Goal: Task Accomplishment & Management: Complete application form

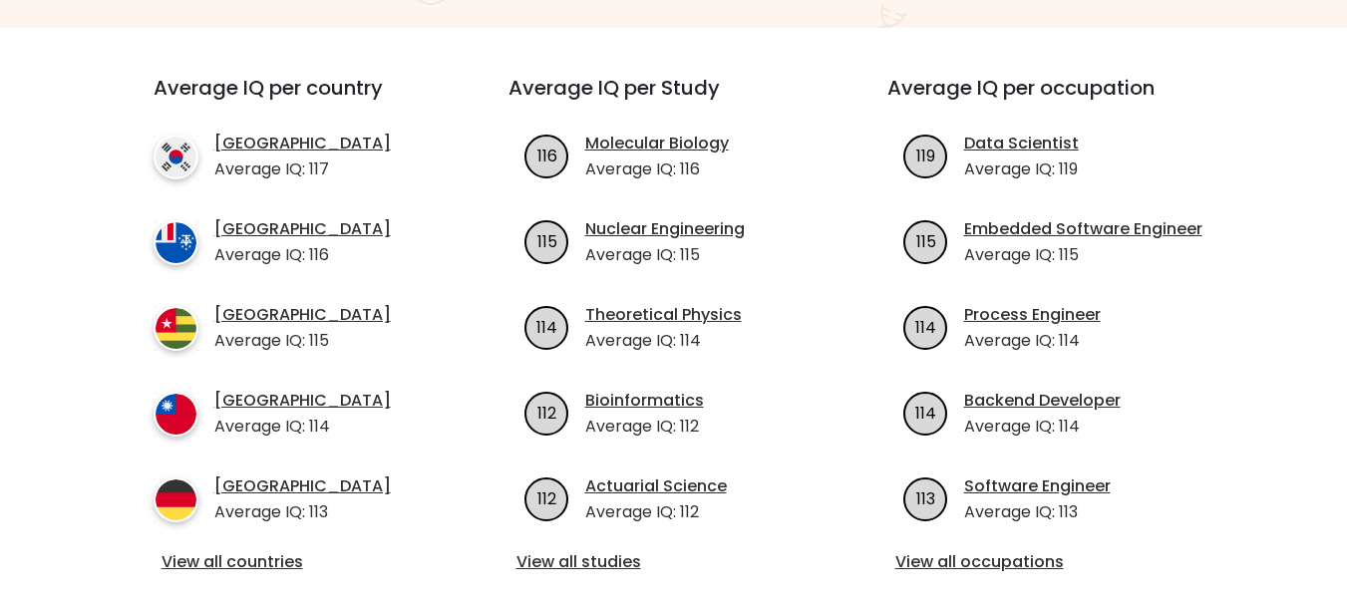
scroll to position [299, 0]
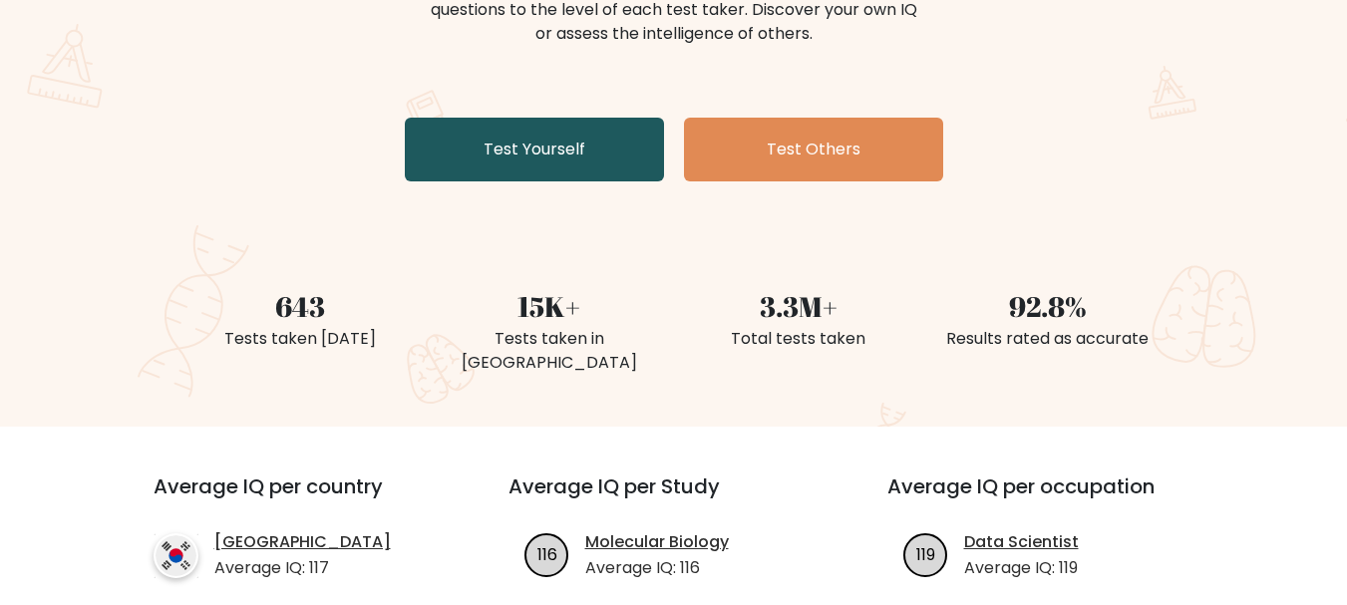
click at [560, 156] on link "Test Yourself" at bounding box center [534, 150] width 259 height 64
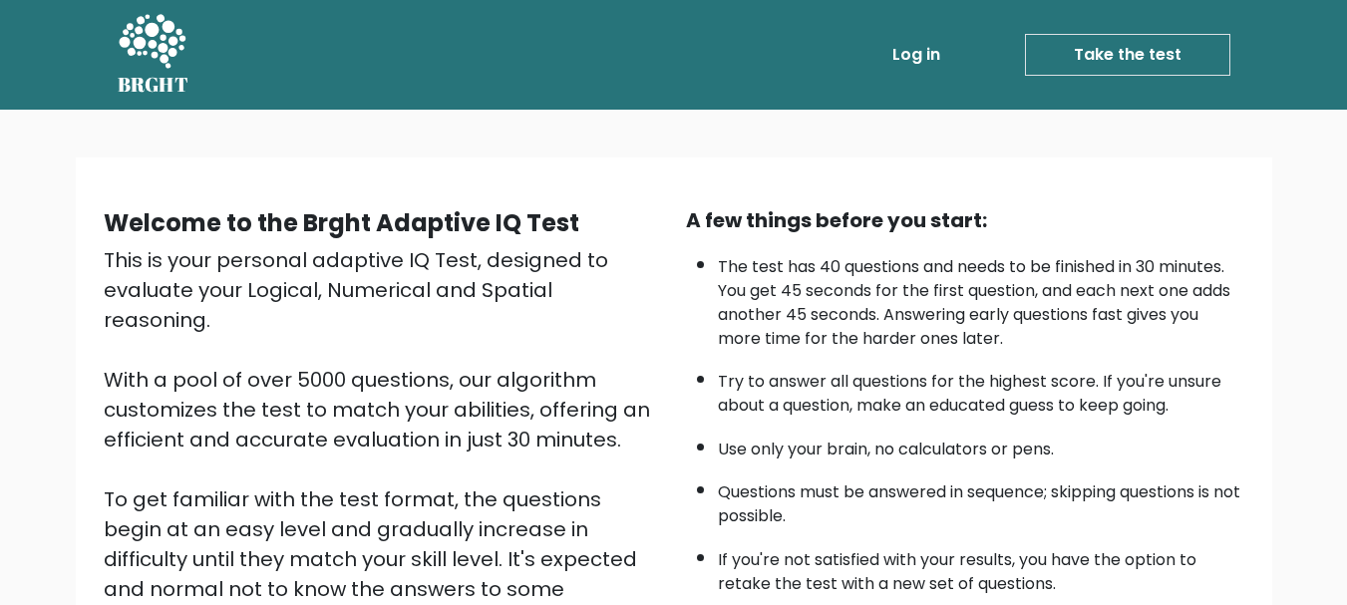
scroll to position [308, 0]
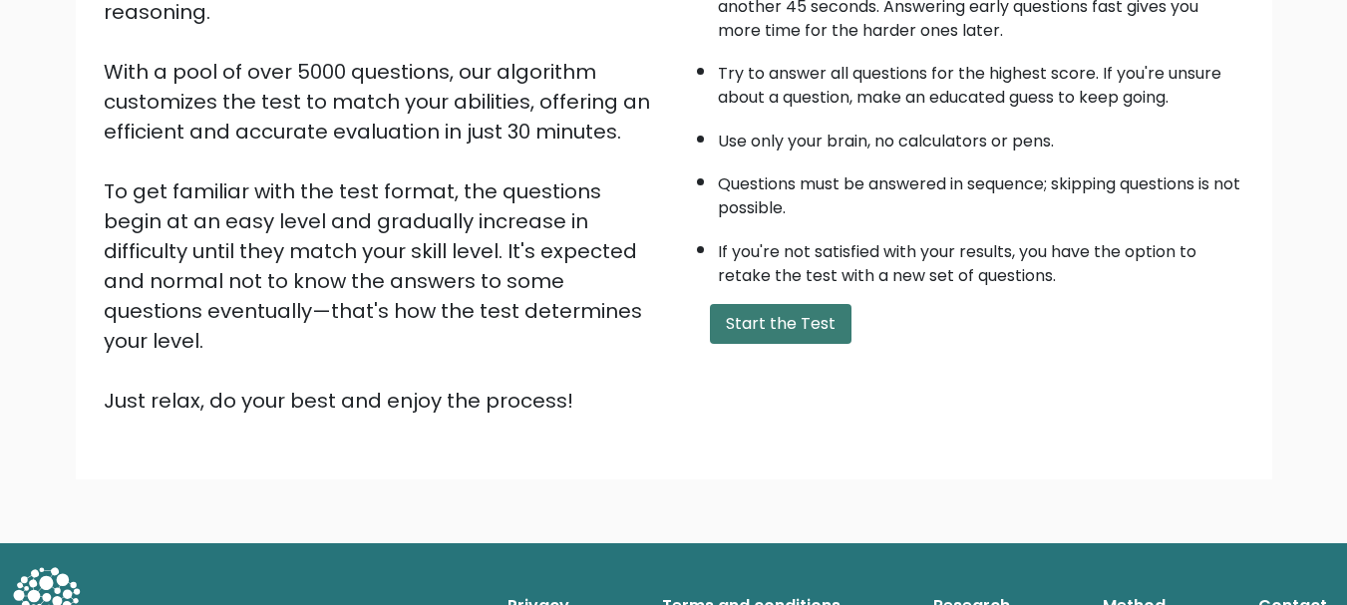
click at [768, 338] on button "Start the Test" at bounding box center [781, 324] width 142 height 40
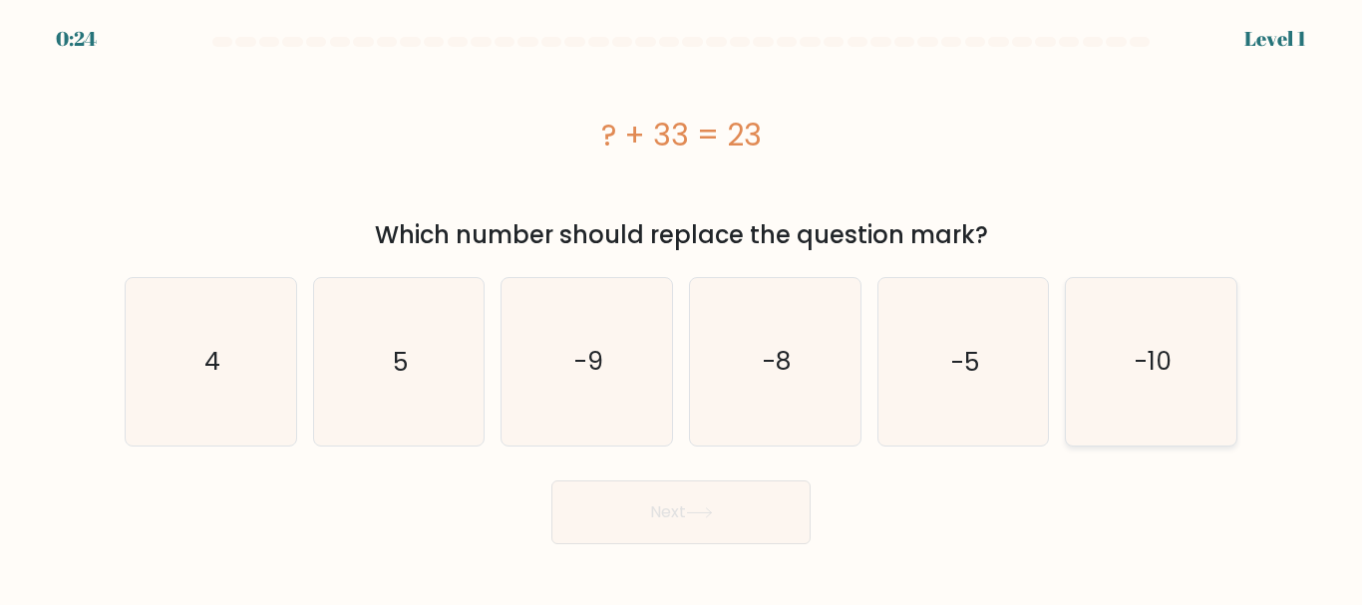
click at [1192, 370] on icon "-10" at bounding box center [1151, 361] width 166 height 166
click at [682, 308] on input "f. -10" at bounding box center [681, 305] width 1 height 5
radio input "true"
click at [733, 523] on button "Next" at bounding box center [680, 513] width 259 height 64
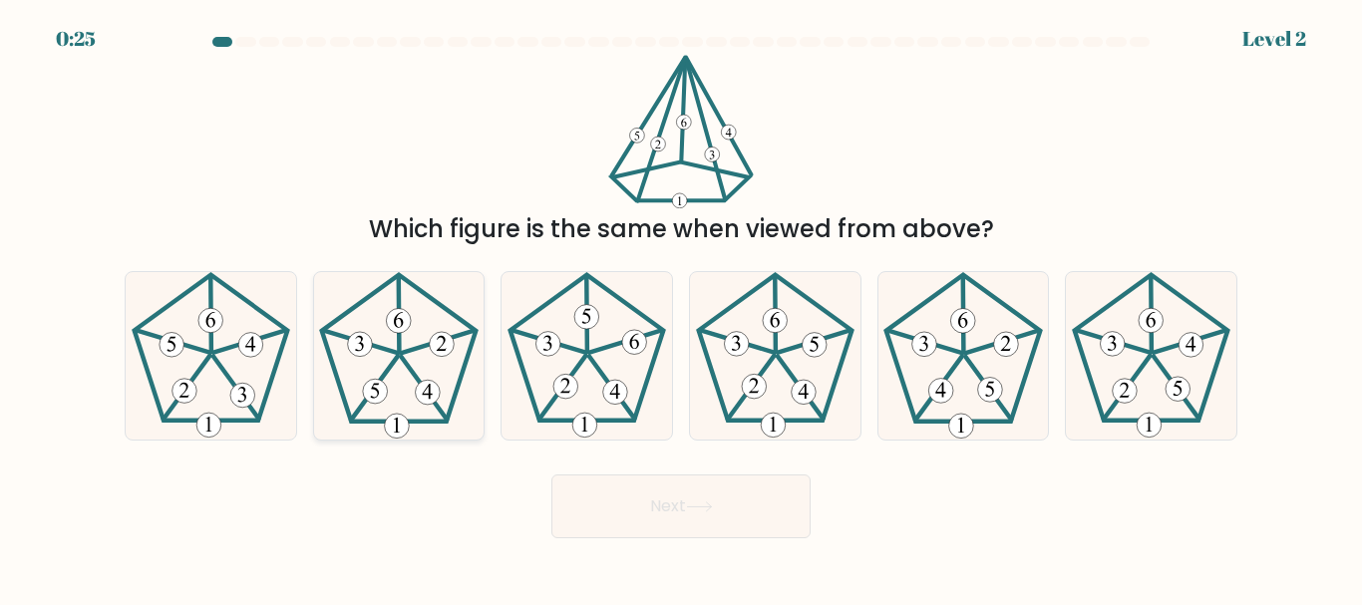
click at [398, 333] on 515 at bounding box center [398, 321] width 25 height 25
click at [681, 308] on input "b." at bounding box center [681, 305] width 1 height 5
radio input "true"
click at [246, 367] on icon at bounding box center [211, 355] width 166 height 166
click at [681, 308] on input "a." at bounding box center [681, 305] width 1 height 5
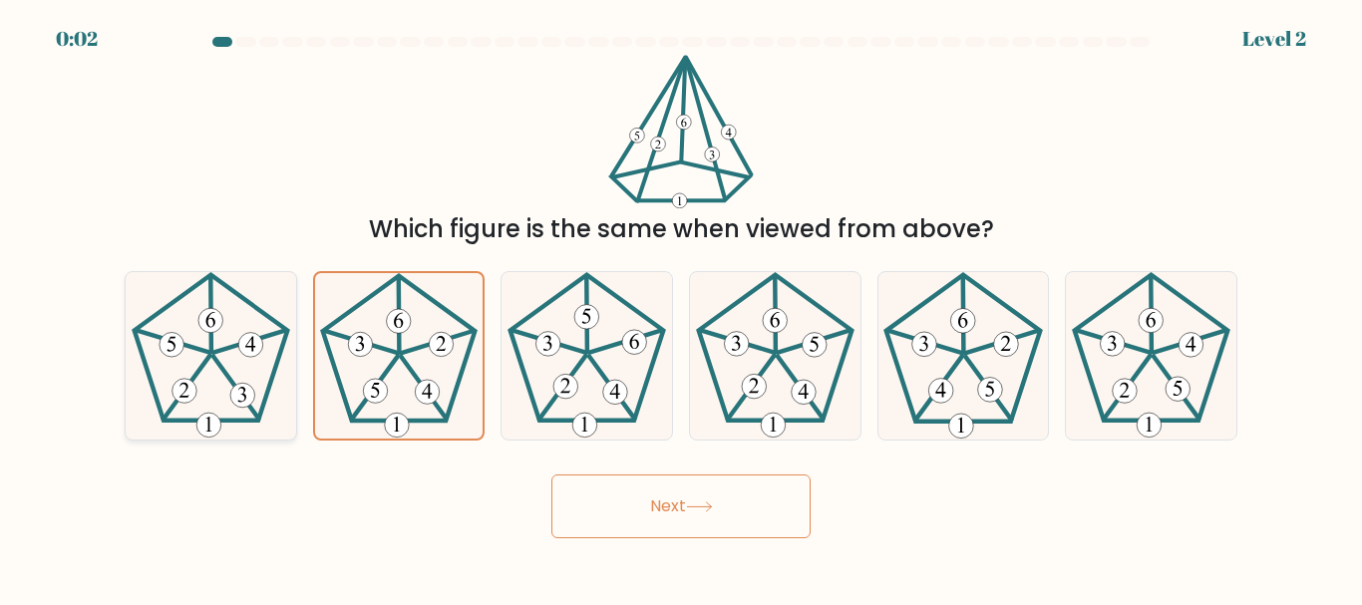
radio input "true"
